Goal: Information Seeking & Learning: Check status

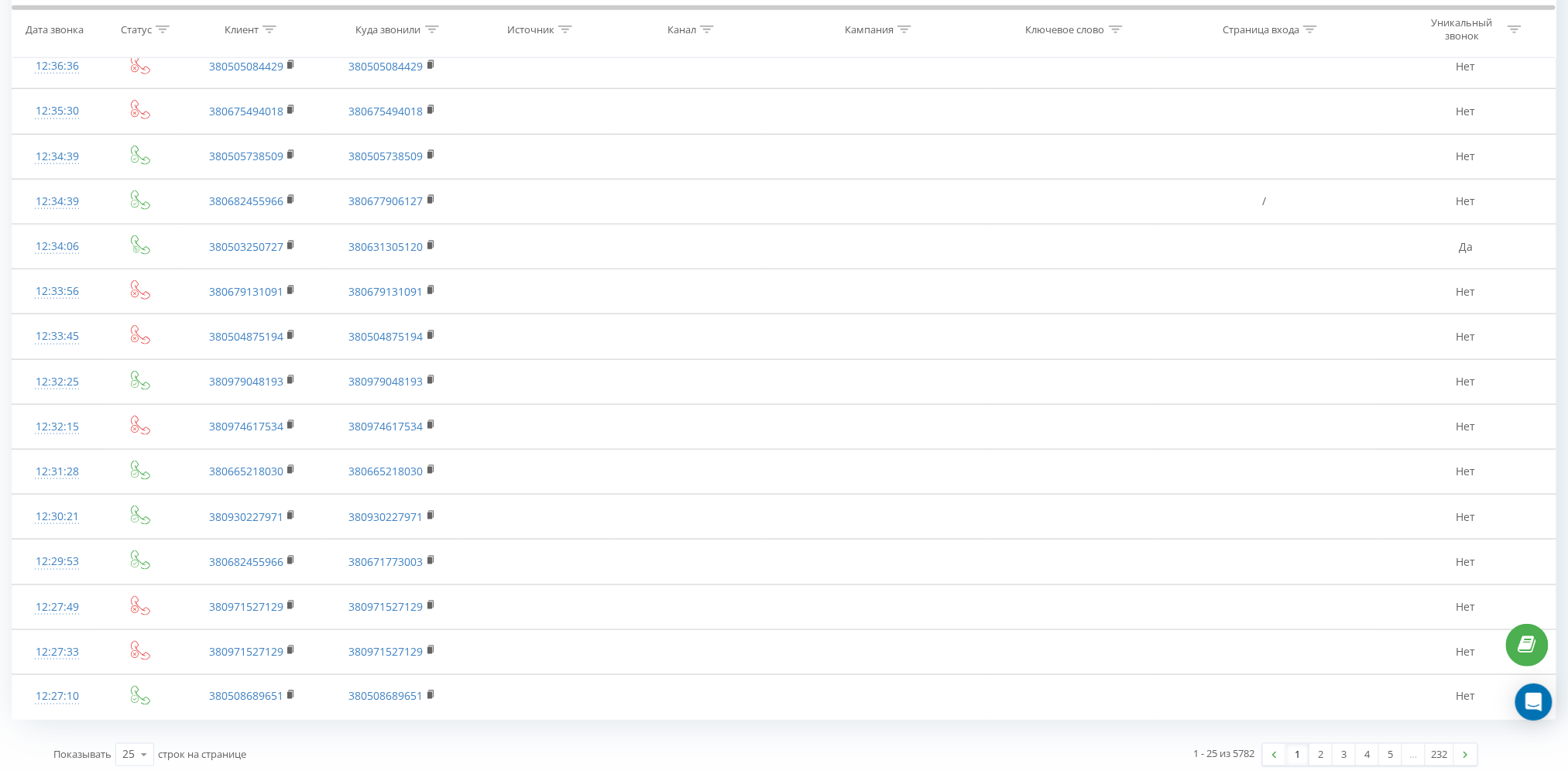
scroll to position [646, 0]
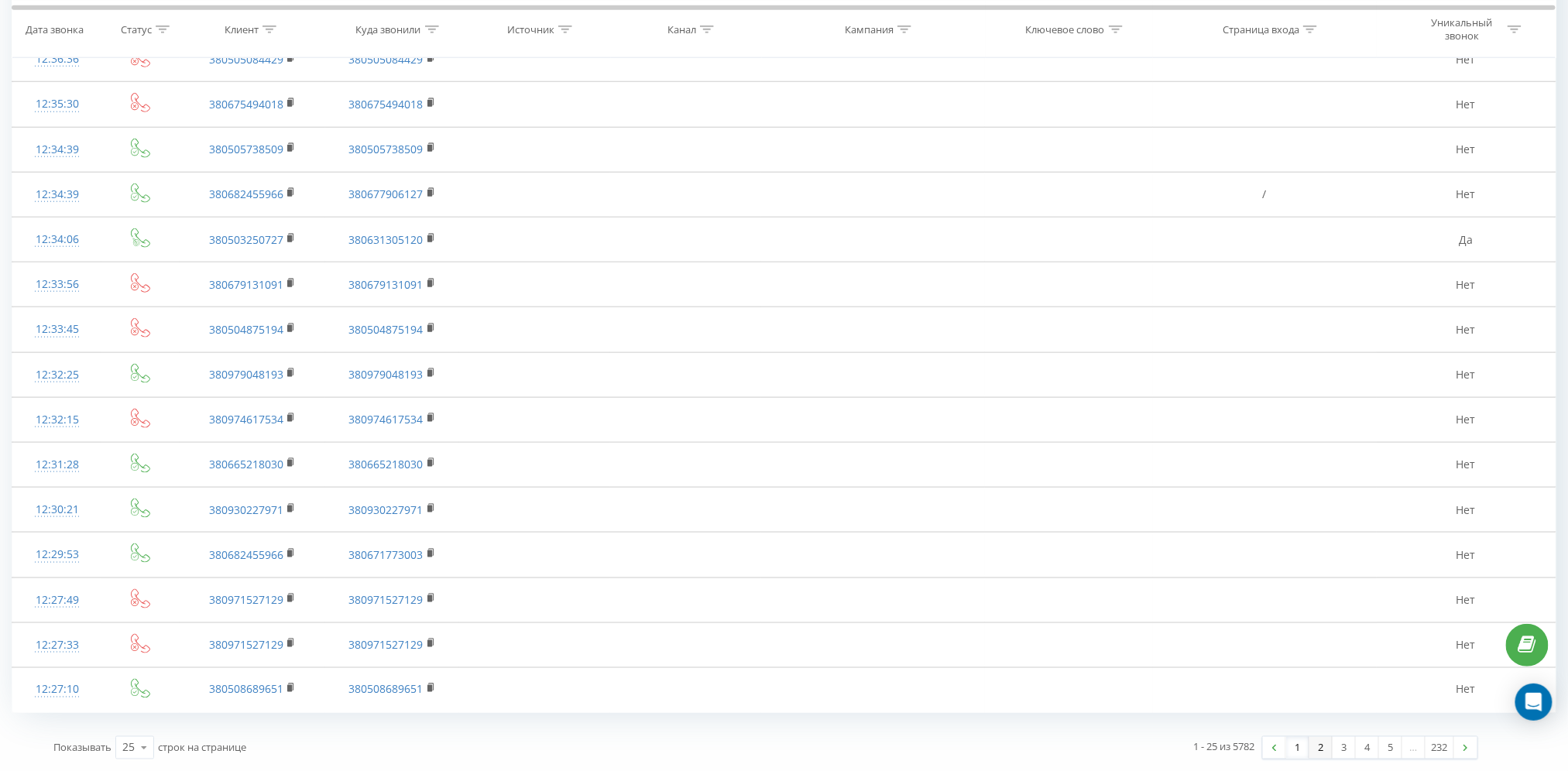
click at [1326, 749] on link "2" at bounding box center [1321, 748] width 23 height 22
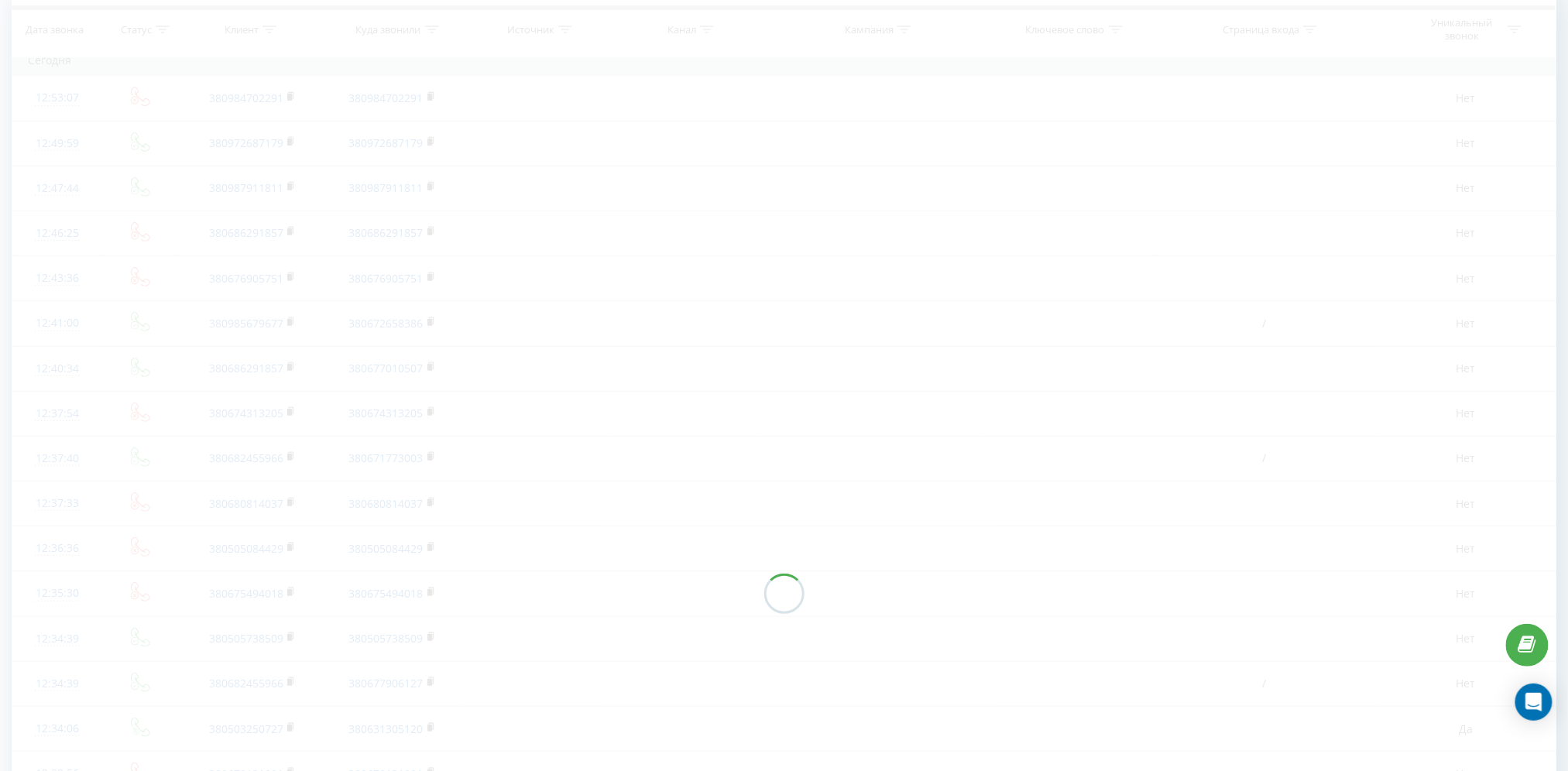
scroll to position [102, 0]
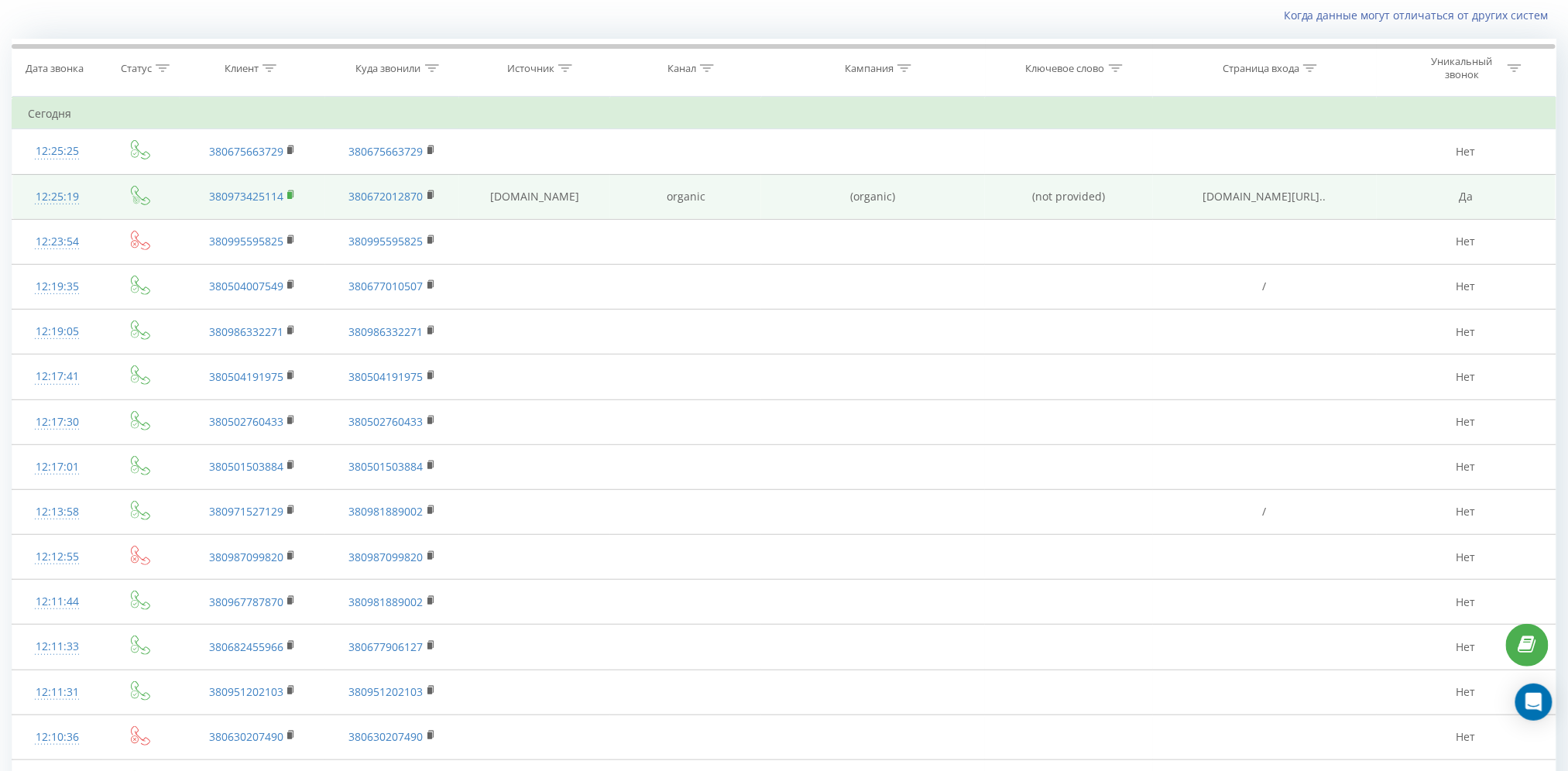
click at [288, 191] on icon at bounding box center [292, 195] width 9 height 11
click at [291, 191] on icon at bounding box center [292, 195] width 9 height 11
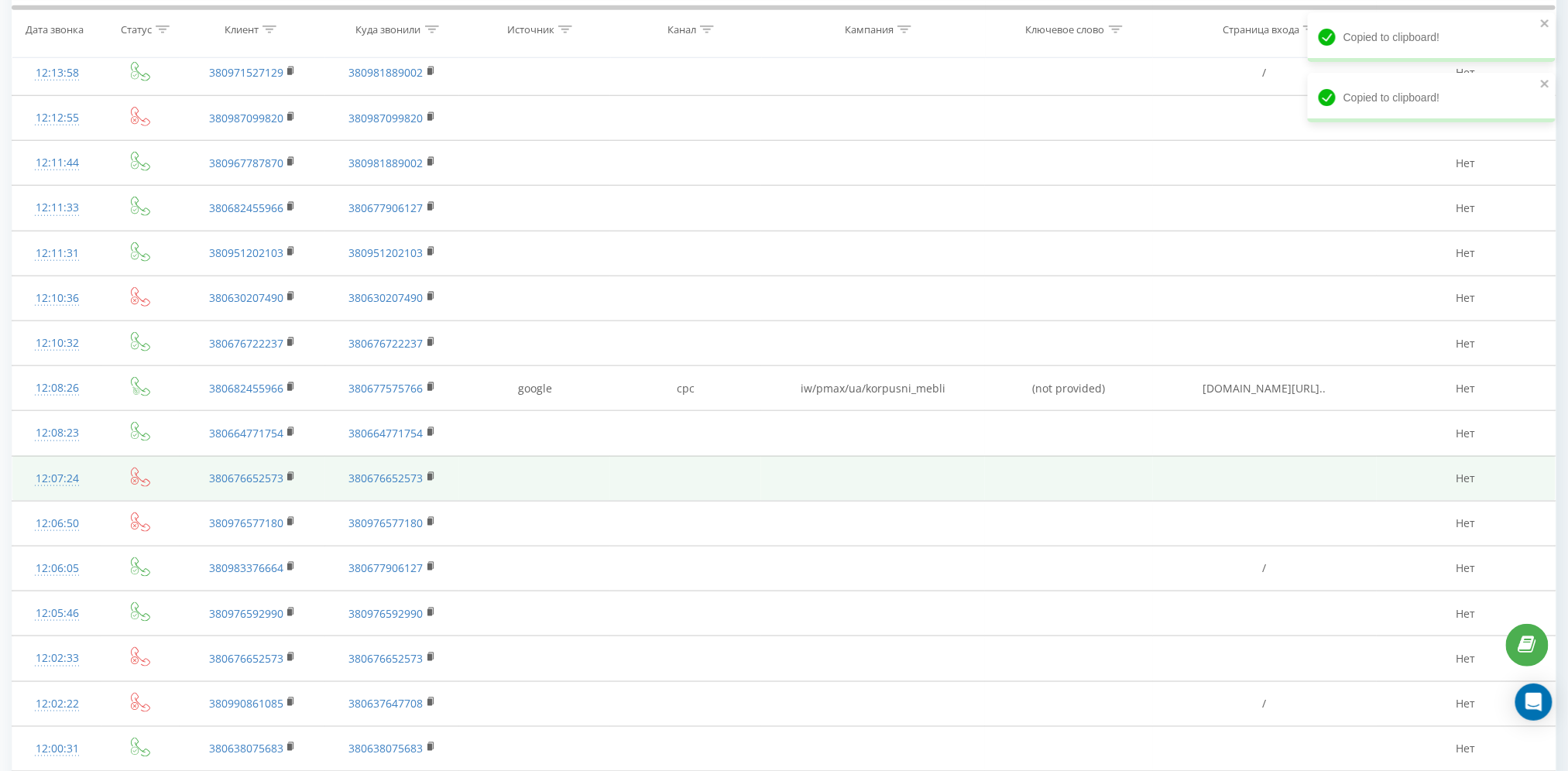
scroll to position [646, 0]
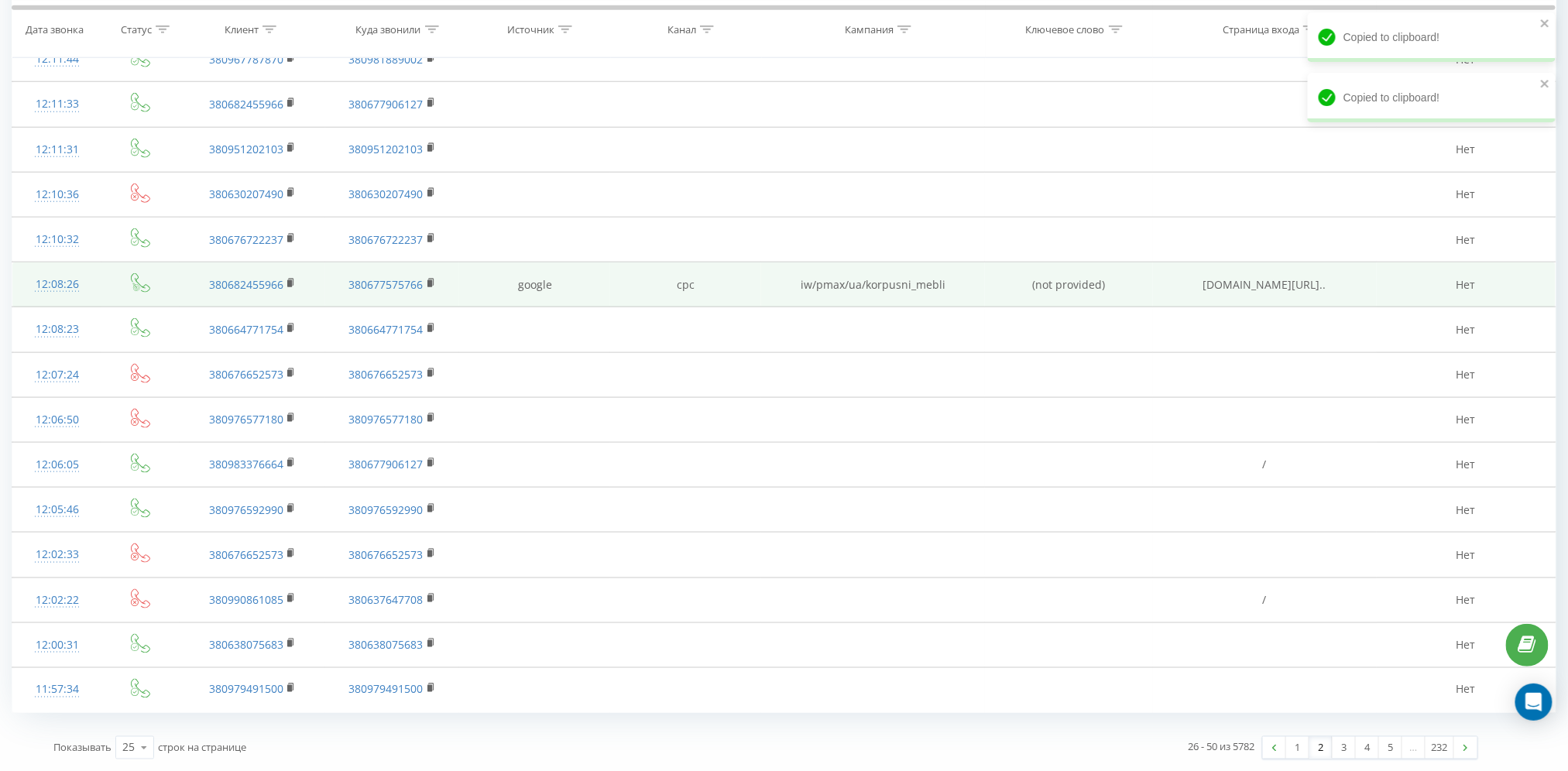
click at [285, 278] on td "380682455966" at bounding box center [252, 285] width 145 height 45
click at [293, 282] on icon at bounding box center [291, 282] width 5 height 7
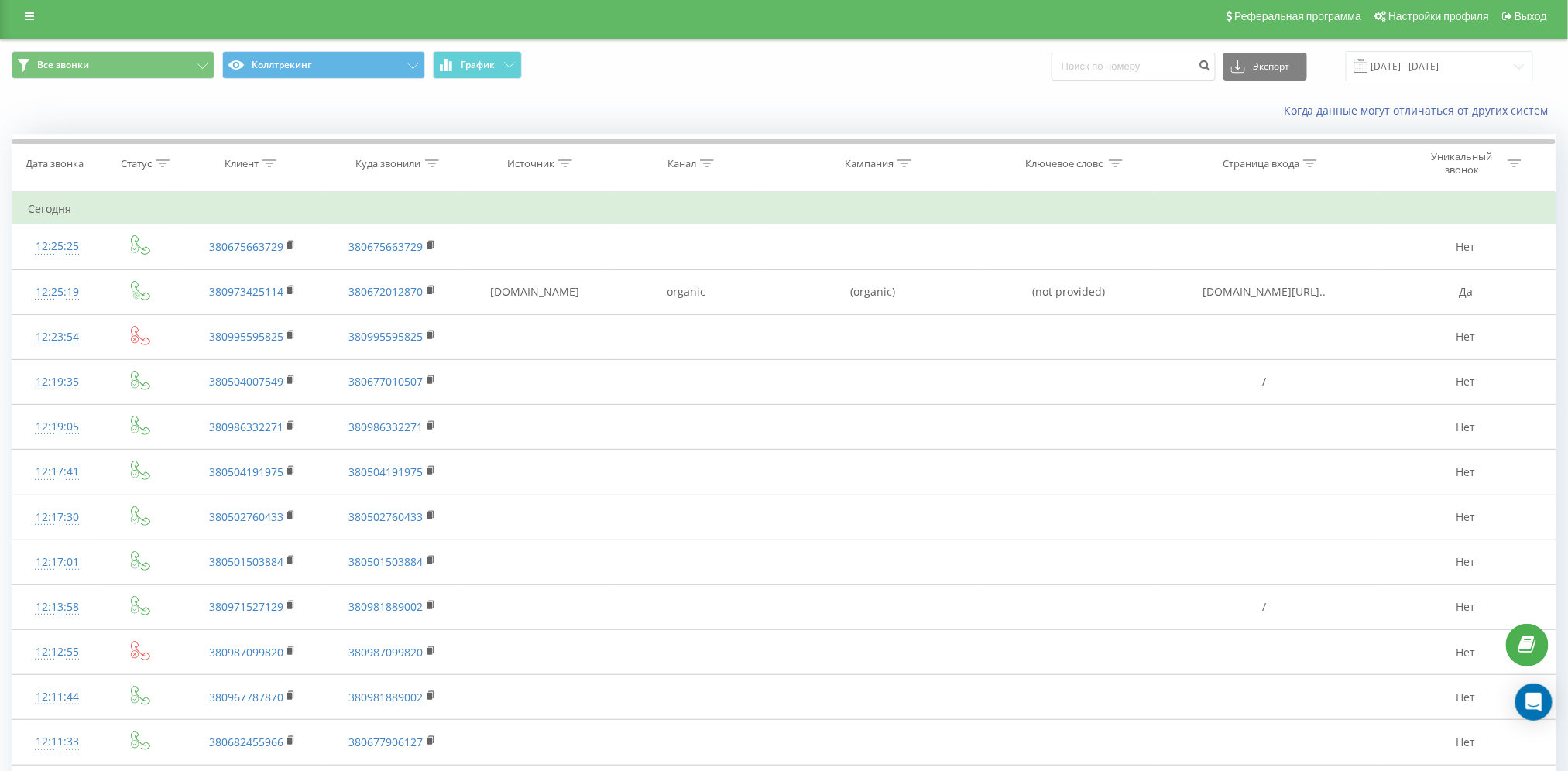
scroll to position [0, 0]
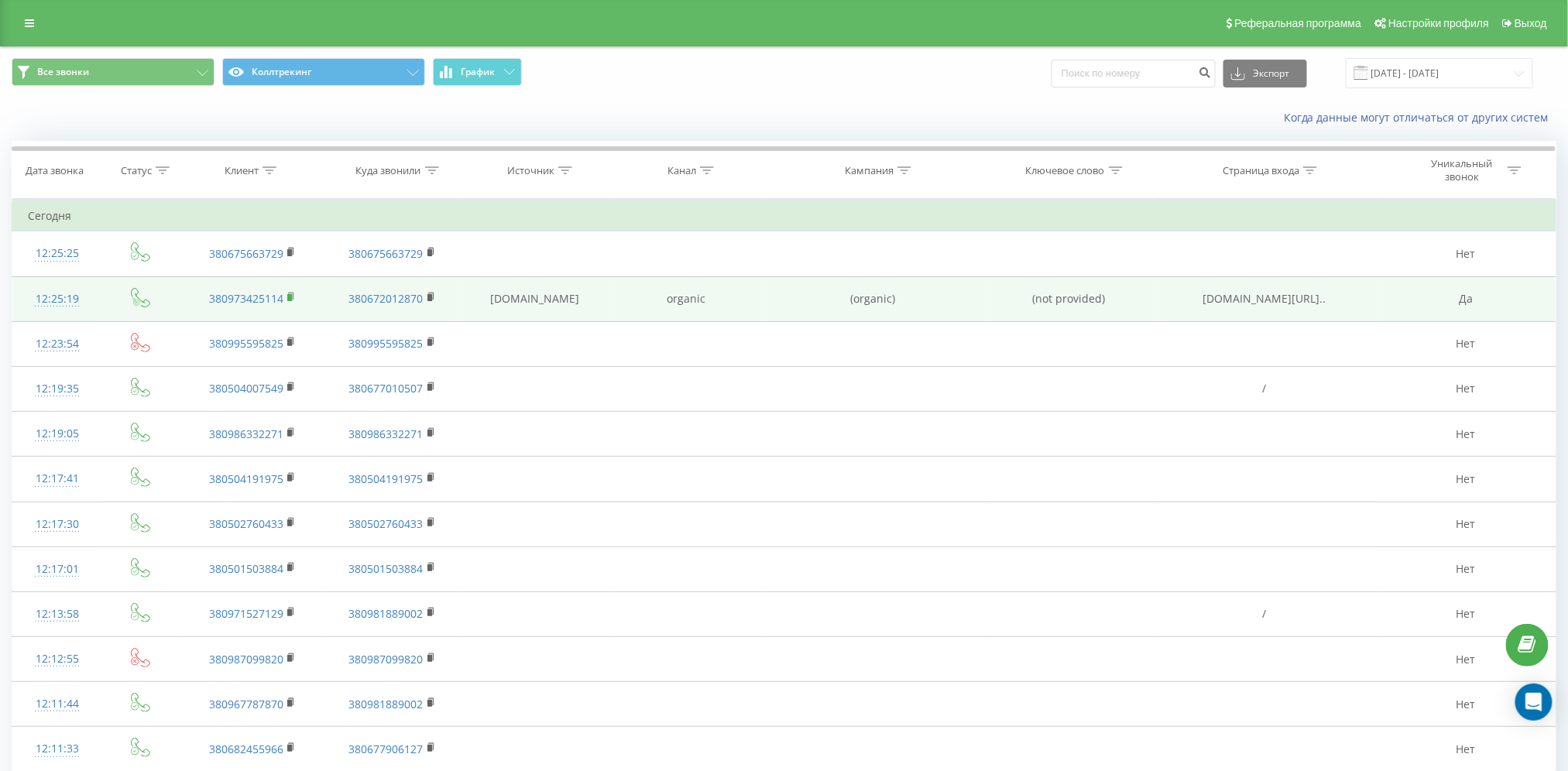
click at [293, 296] on icon at bounding box center [292, 298] width 9 height 11
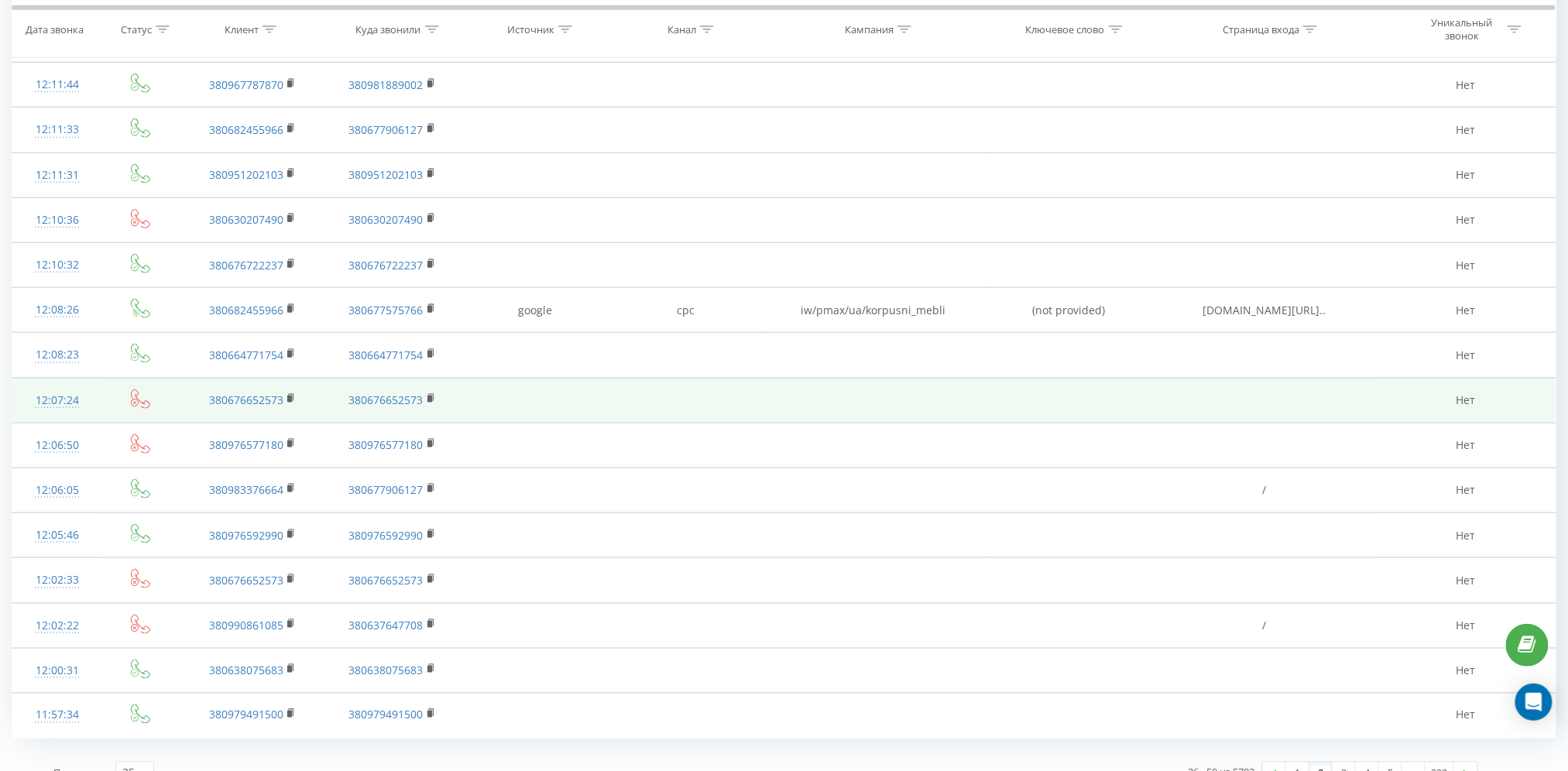
scroll to position [646, 0]
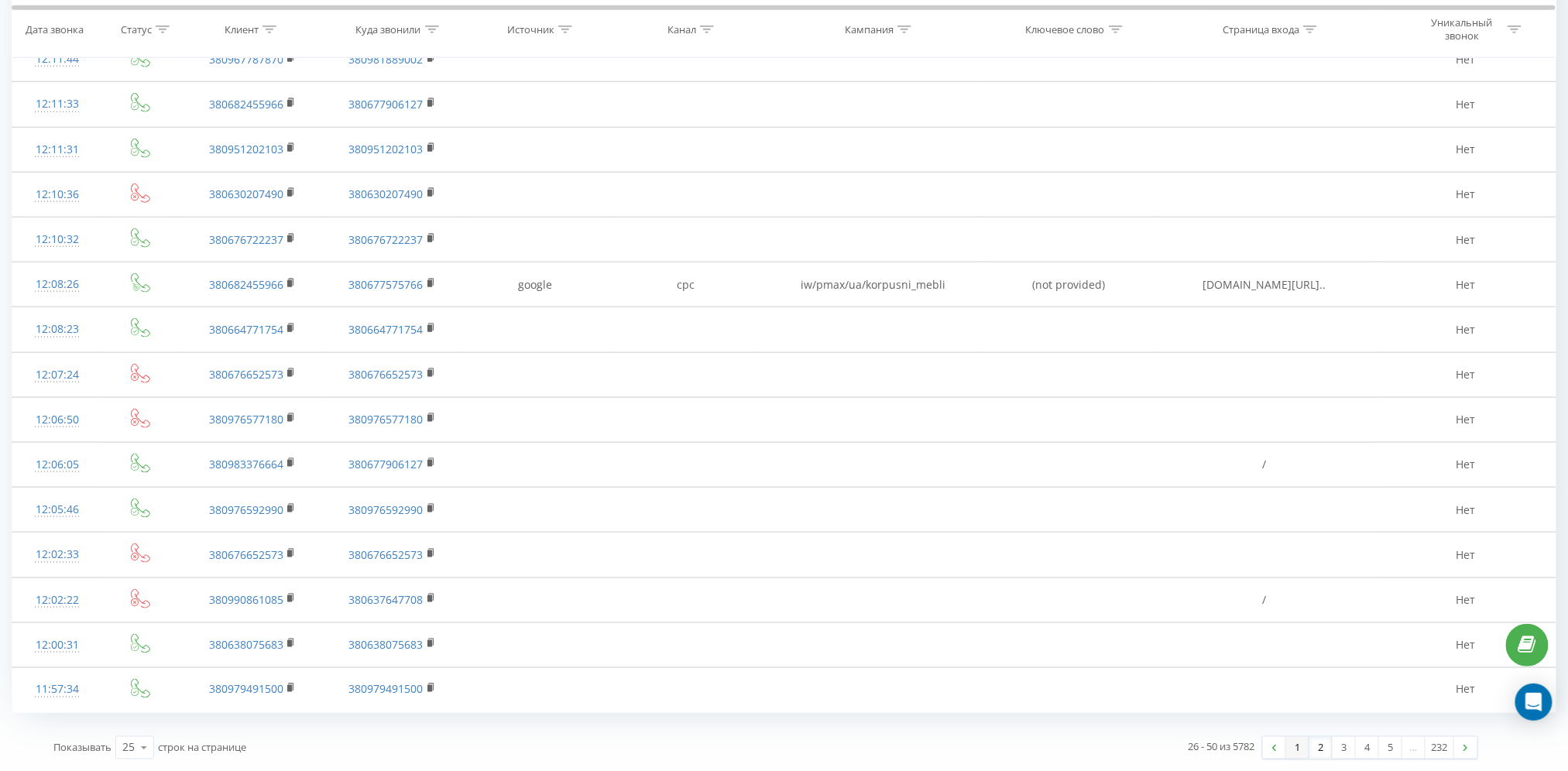
click at [1298, 748] on link "1" at bounding box center [1298, 748] width 23 height 22
